Goal: Communication & Community: Connect with others

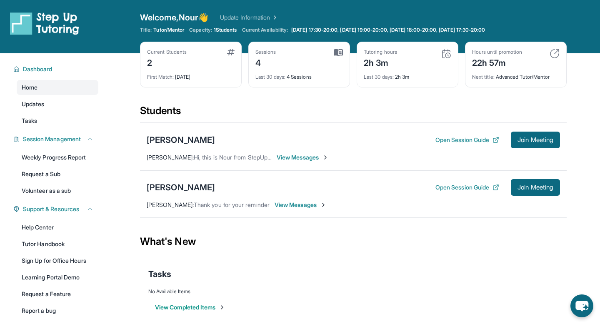
scroll to position [15, 0]
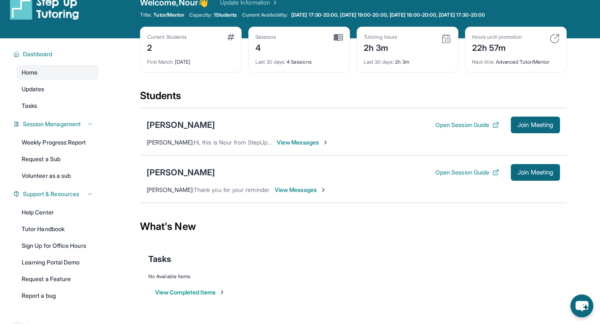
click at [261, 144] on span "Hi, this is Nour from StepUp Tutoring! This is a reminder that we have a sessio…" at bounding box center [414, 142] width 440 height 7
click at [294, 142] on span "View Messages" at bounding box center [302, 142] width 52 height 8
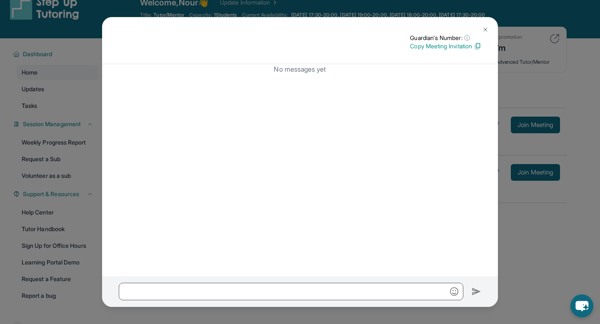
click at [483, 25] on button at bounding box center [485, 29] width 17 height 17
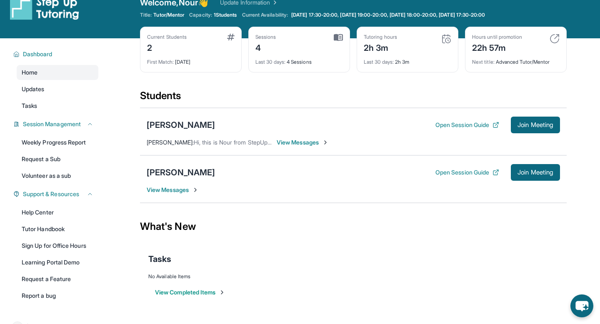
click at [184, 179] on div "Ryden Tran Open Session Guide Join Meeting" at bounding box center [353, 172] width 413 height 17
click at [178, 192] on span "View Messages" at bounding box center [173, 190] width 52 height 8
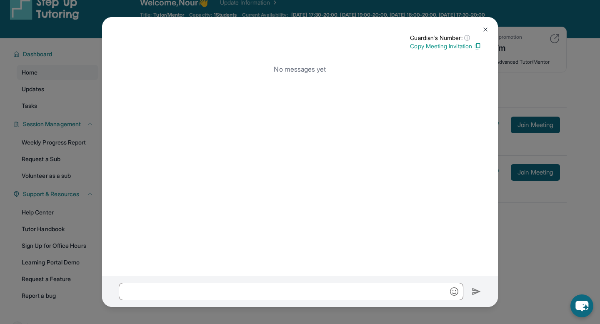
scroll to position [53, 0]
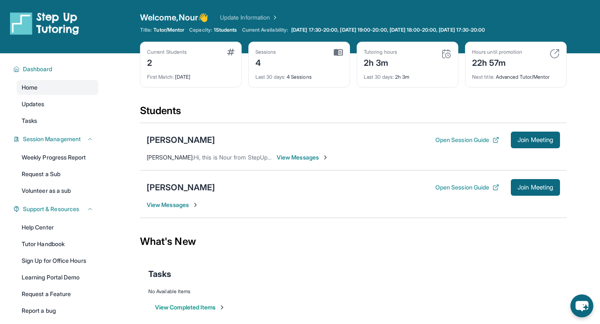
click at [187, 203] on span "View Messages" at bounding box center [173, 205] width 52 height 8
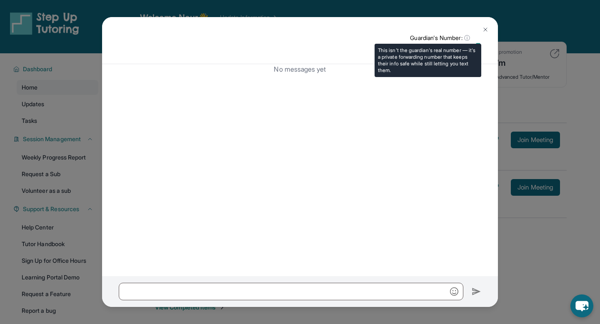
click at [458, 38] on p "Guardian's Number: ⓘ" at bounding box center [445, 38] width 71 height 8
click at [443, 37] on p "Guardian's Number: ⓘ" at bounding box center [445, 38] width 71 height 8
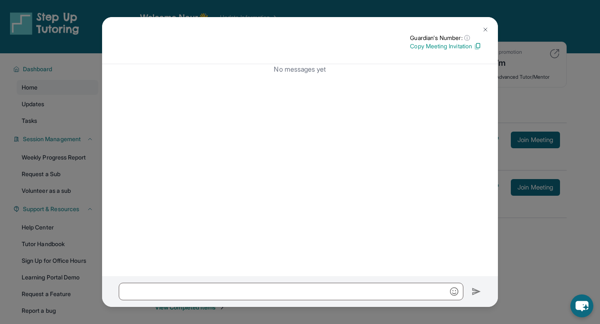
click at [488, 27] on img at bounding box center [485, 29] width 7 height 7
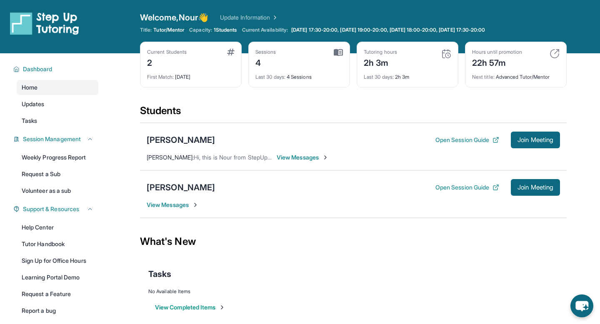
click at [167, 205] on span "View Messages" at bounding box center [173, 205] width 52 height 8
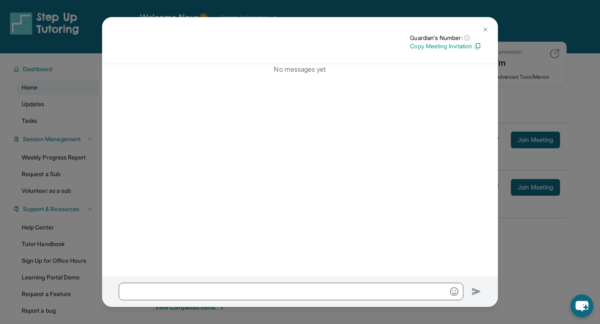
click at [486, 27] on img at bounding box center [485, 29] width 7 height 7
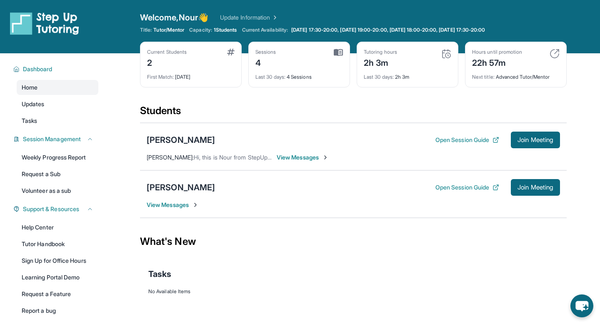
click at [142, 195] on div "Ryden Tran Open Session Guide Join Meeting View Messages" at bounding box center [353, 193] width 426 height 47
click at [157, 187] on div "[PERSON_NAME]" at bounding box center [181, 188] width 68 height 12
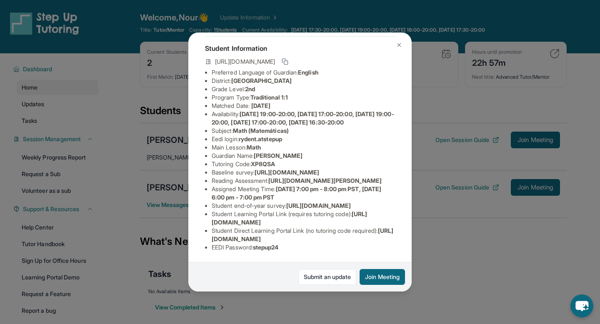
scroll to position [116, 0]
click at [395, 43] on button at bounding box center [399, 45] width 17 height 17
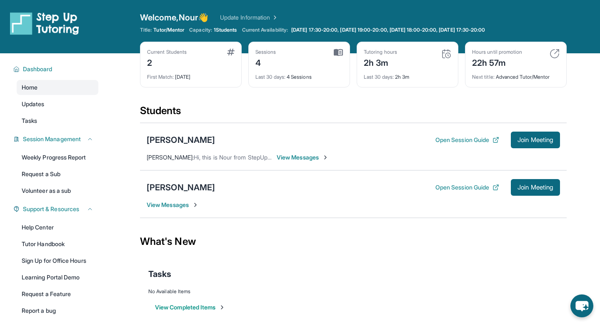
click at [187, 212] on div "Ryden Tran Open Session Guide Join Meeting View Messages" at bounding box center [353, 193] width 426 height 47
click at [182, 209] on div "Ryden Tran Open Session Guide Join Meeting View Messages" at bounding box center [353, 193] width 426 height 47
click at [177, 206] on span "View Messages" at bounding box center [173, 205] width 52 height 8
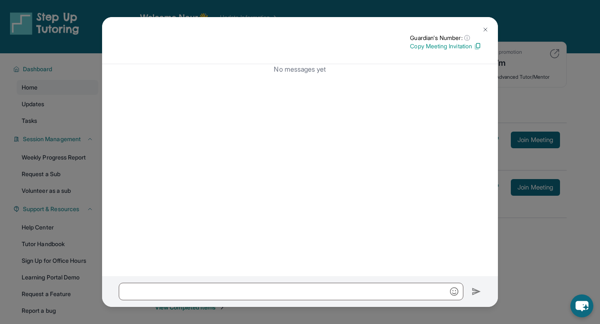
scroll to position [53, 0]
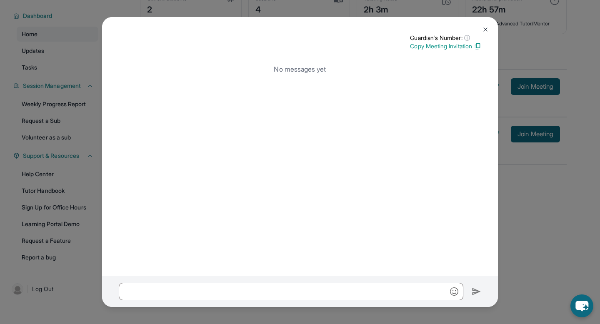
click at [485, 25] on button at bounding box center [485, 29] width 17 height 17
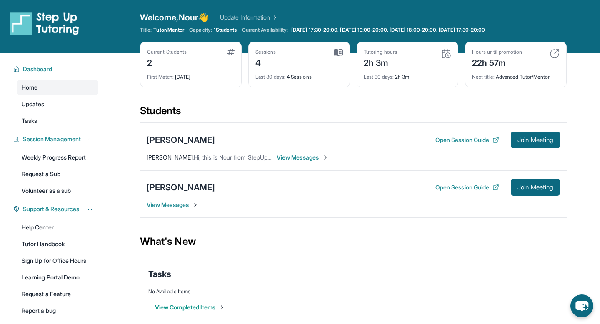
click at [378, 72] on div "Last 30 days : 2h 3m" at bounding box center [407, 75] width 87 height 12
click at [377, 64] on div "2h 3m" at bounding box center [380, 61] width 33 height 13
